Goal: Task Accomplishment & Management: Complete application form

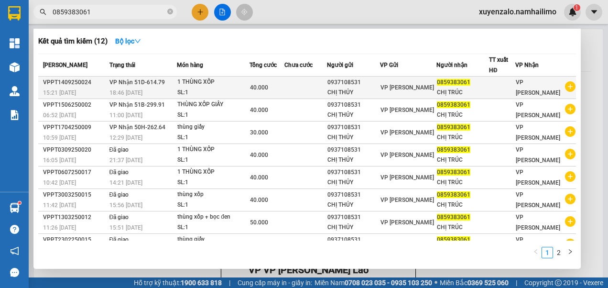
type input "0859383061"
click at [297, 86] on td at bounding box center [306, 88] width 43 height 22
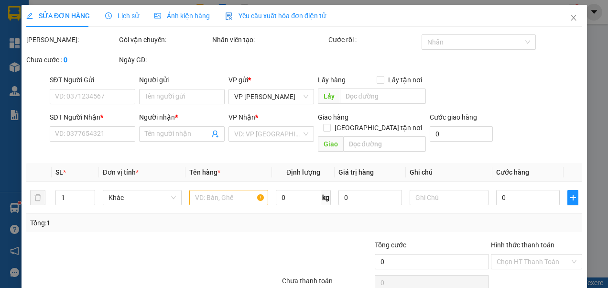
type input "0937108531"
type input "CHỊ THỦY"
type input "0859383061"
type input "CHỊ TRÚC"
type input "40.000"
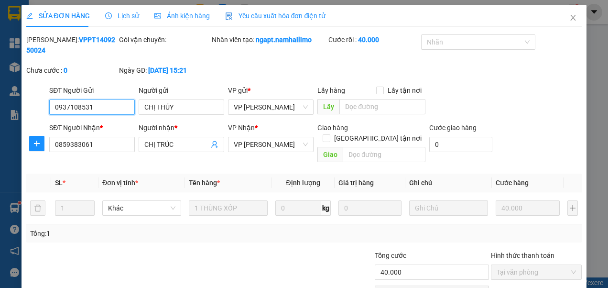
scroll to position [45, 0]
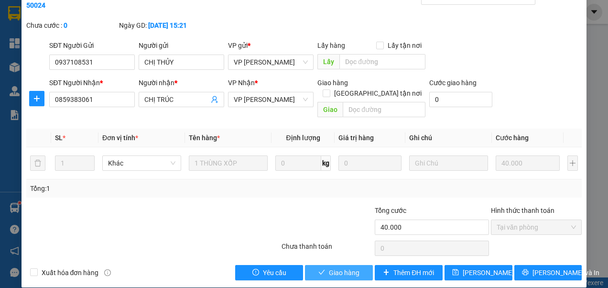
click at [330, 267] on span "Giao hàng" at bounding box center [344, 272] width 31 height 11
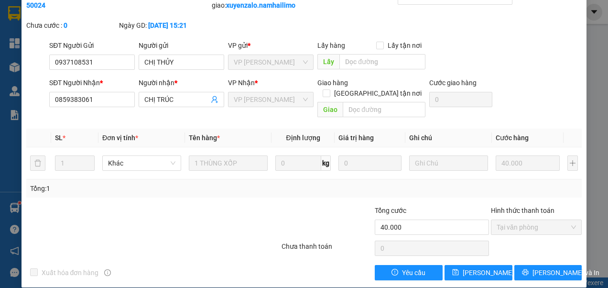
click at [594, 83] on div "SỬA ĐƠN HÀNG Lịch sử Ảnh kiện hàng Yêu cầu xuất hóa đơn điện tử Total Paid Fee …" at bounding box center [304, 144] width 608 height 288
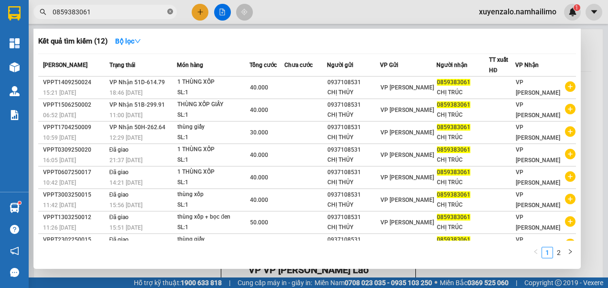
click at [170, 14] on icon "close-circle" at bounding box center [170, 12] width 6 height 6
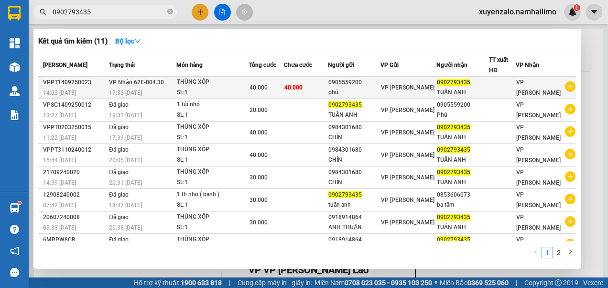
type input "0902793435"
click at [314, 87] on td "40.000" at bounding box center [306, 88] width 44 height 22
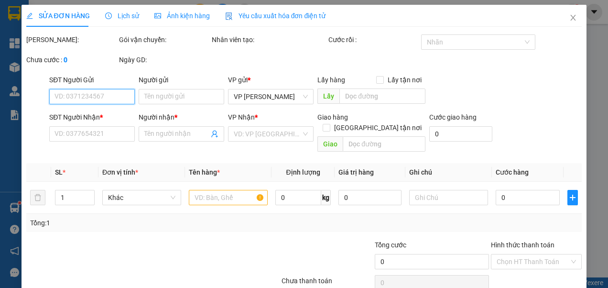
type input "0905559200"
type input "phú"
type input "0902793435"
type input "TUẤN ANH"
type input "40.000"
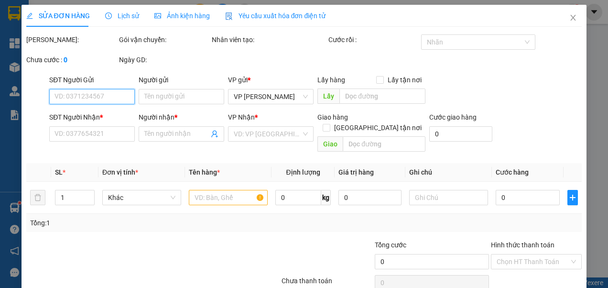
type input "40.000"
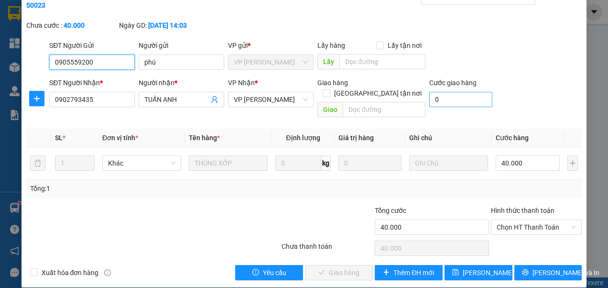
scroll to position [55, 0]
